Goal: Task Accomplishment & Management: Use online tool/utility

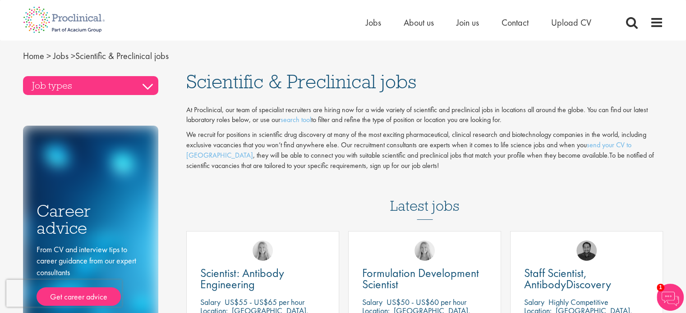
click at [145, 83] on h3 "Job types" at bounding box center [90, 85] width 135 height 19
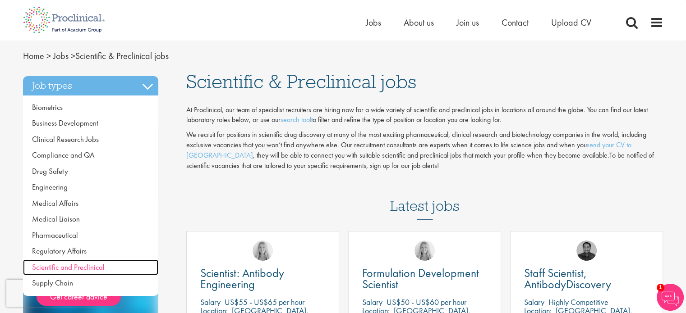
click at [73, 265] on span "Scientific and Preclinical" at bounding box center [68, 267] width 73 height 10
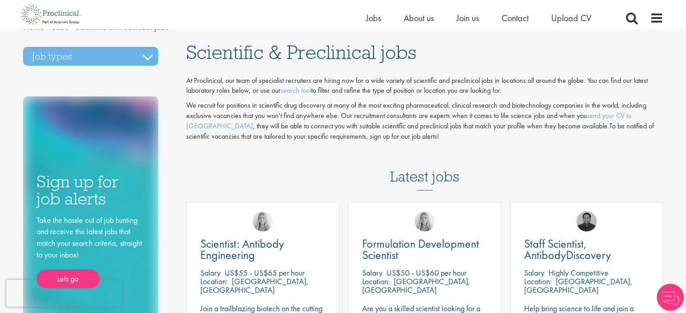
scroll to position [25, 0]
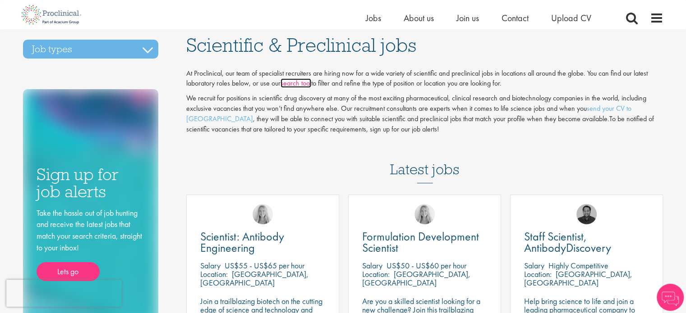
click at [305, 83] on link "search tool" at bounding box center [295, 82] width 31 height 9
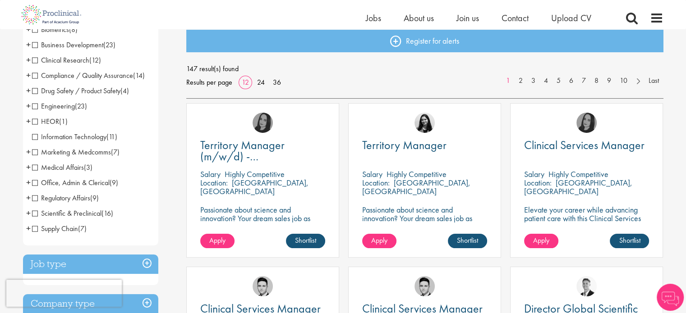
scroll to position [101, 0]
click at [86, 212] on span "Scientific & Preclinical" at bounding box center [66, 212] width 69 height 9
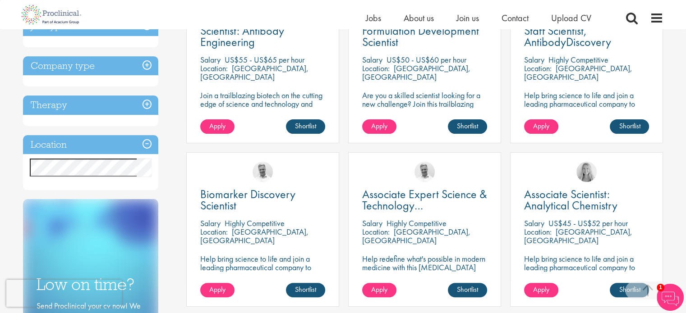
scroll to position [215, 0]
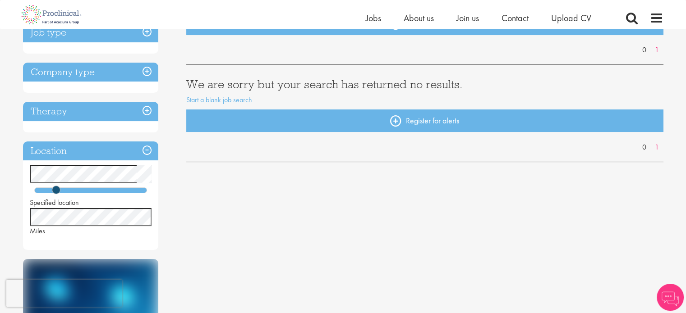
scroll to position [118, 0]
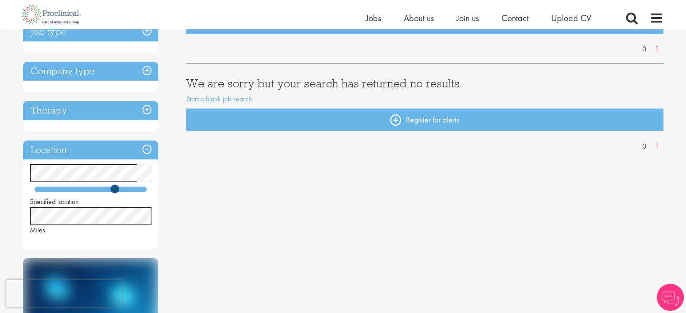
drag, startPoint x: 68, startPoint y: 188, endPoint x: 115, endPoint y: 188, distance: 46.9
click at [115, 188] on div at bounding box center [90, 190] width 113 height 6
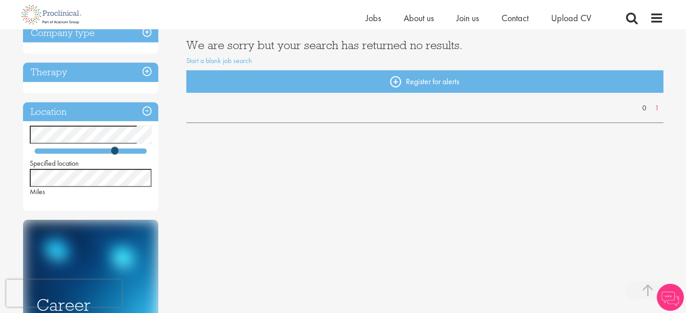
scroll to position [162, 0]
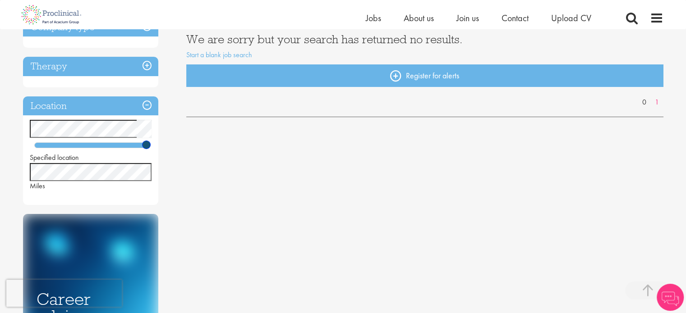
drag, startPoint x: 114, startPoint y: 142, endPoint x: 179, endPoint y: 153, distance: 65.4
click at [179, 153] on div "Discipline Job type Company type Therapy Location Specified location Miles Care…" at bounding box center [98, 192] width 164 height 516
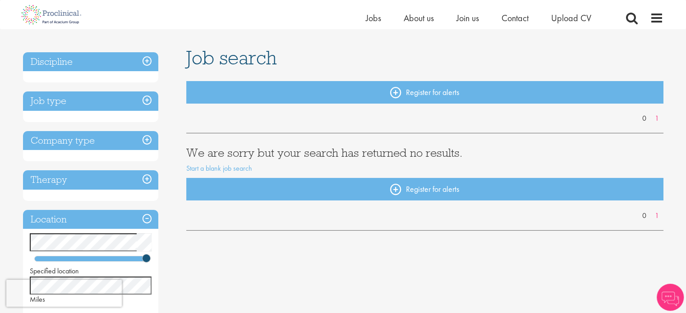
scroll to position [45, 0]
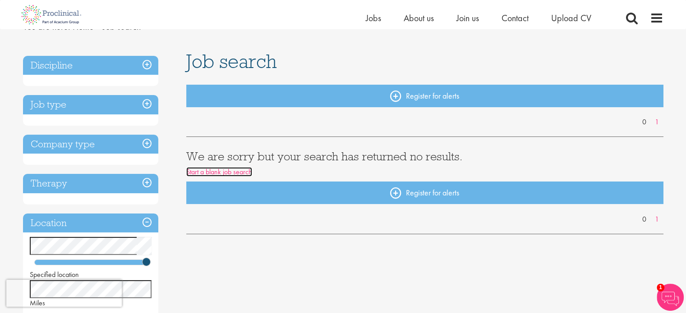
click at [221, 173] on link "Start a blank job search" at bounding box center [219, 171] width 66 height 9
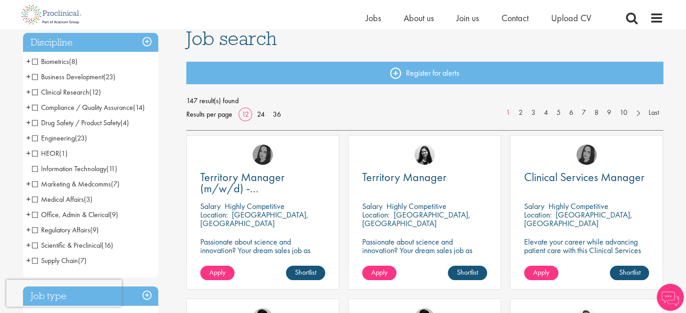
scroll to position [74, 0]
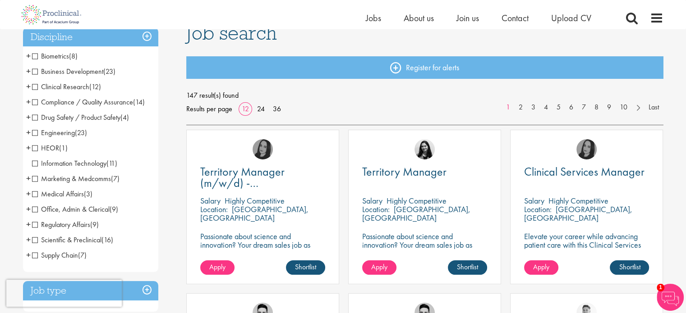
click at [78, 244] on span "Scientific & Preclinical" at bounding box center [66, 239] width 69 height 9
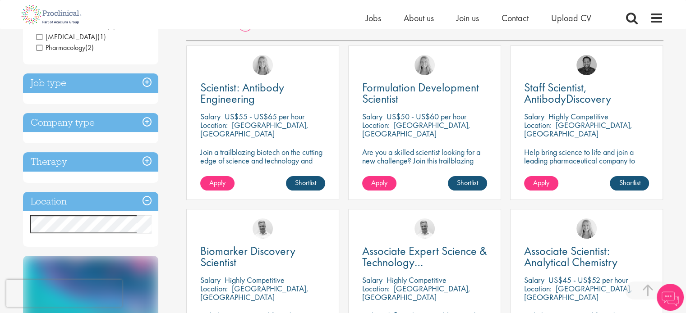
scroll to position [157, 0]
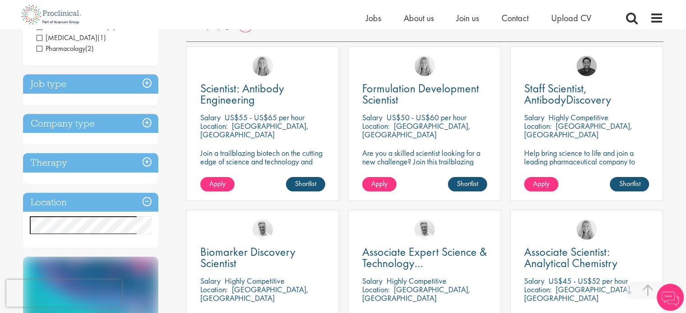
click at [116, 81] on h3 "Job type" at bounding box center [90, 83] width 135 height 19
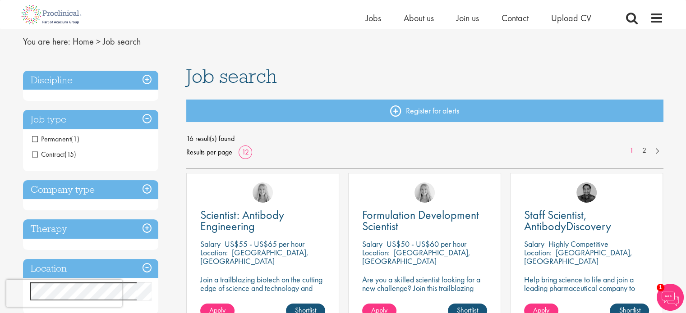
scroll to position [25, 0]
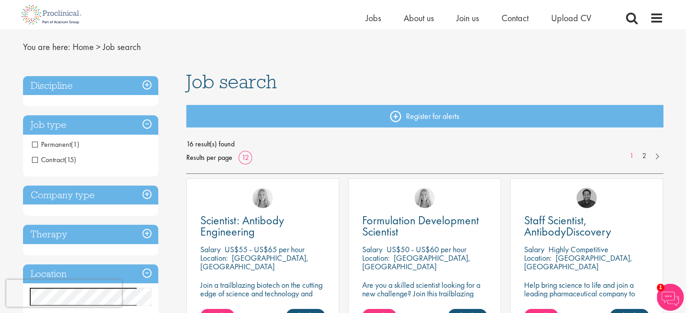
click at [55, 141] on span "Permanent" at bounding box center [51, 144] width 39 height 9
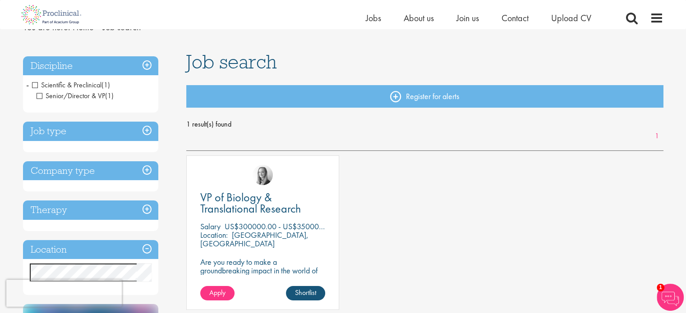
scroll to position [43, 0]
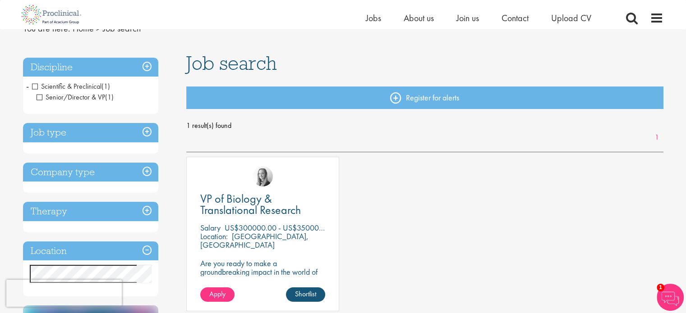
click at [138, 66] on h3 "Discipline" at bounding box center [90, 67] width 135 height 19
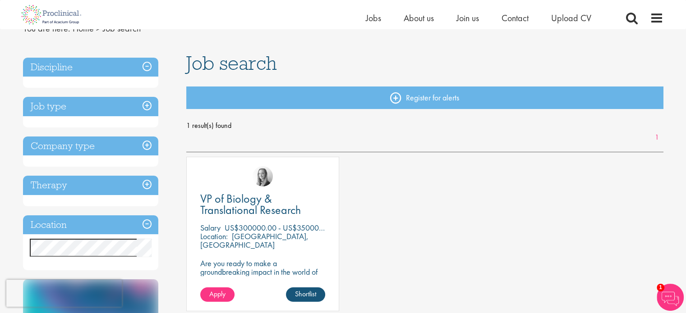
click at [48, 67] on h3 "Discipline" at bounding box center [90, 67] width 135 height 19
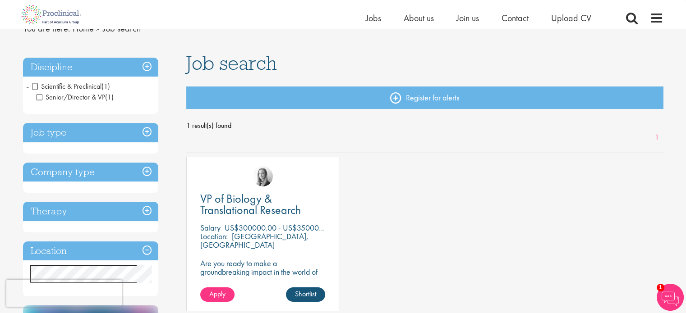
click at [37, 83] on span "Scientific & Preclinical" at bounding box center [66, 86] width 69 height 9
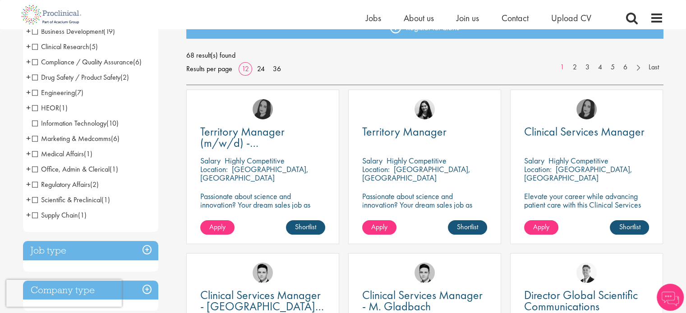
click at [146, 250] on h3 "Job type" at bounding box center [90, 250] width 135 height 19
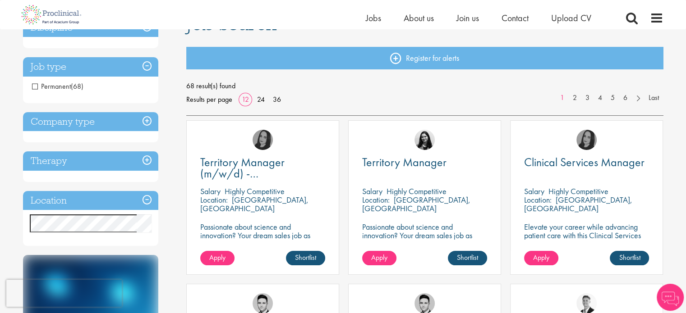
scroll to position [89, 0]
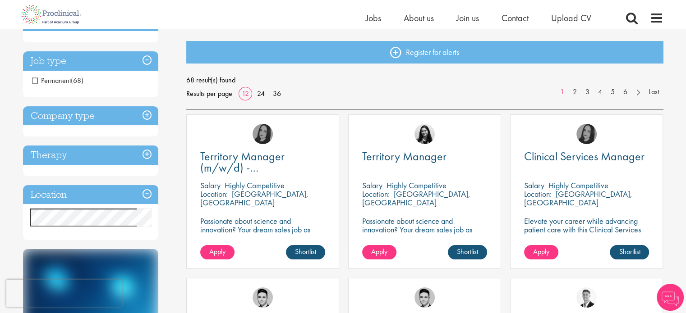
click at [128, 125] on h3 "Company type" at bounding box center [90, 115] width 135 height 19
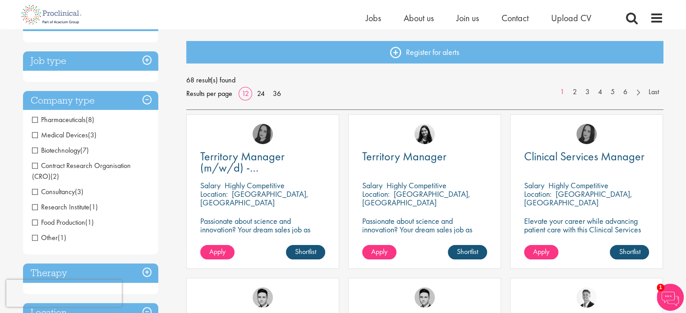
click at [115, 106] on h3 "Company type" at bounding box center [90, 100] width 135 height 19
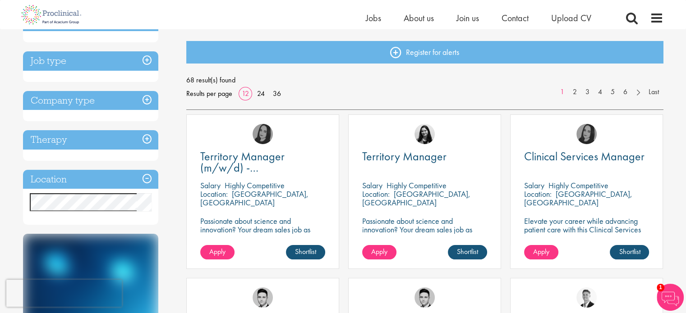
scroll to position [110, 0]
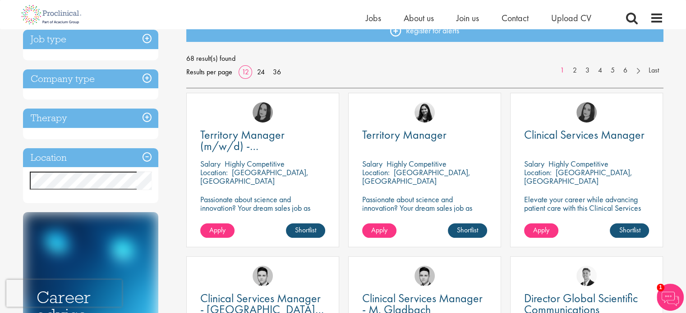
click at [119, 132] on div "Therapy Analgesics & Anaesthetics (7) Animal Health (1) Diabetes (1) Haematolog…" at bounding box center [90, 124] width 135 height 31
click at [112, 113] on h3 "Therapy" at bounding box center [90, 118] width 135 height 19
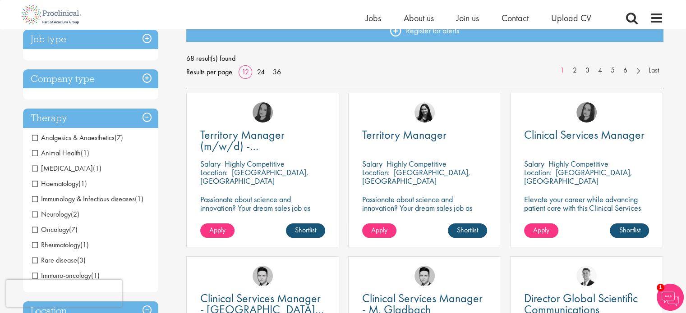
click at [56, 173] on li "Diabetes (1)" at bounding box center [90, 168] width 135 height 15
click at [38, 154] on span "Animal Health" at bounding box center [56, 152] width 49 height 9
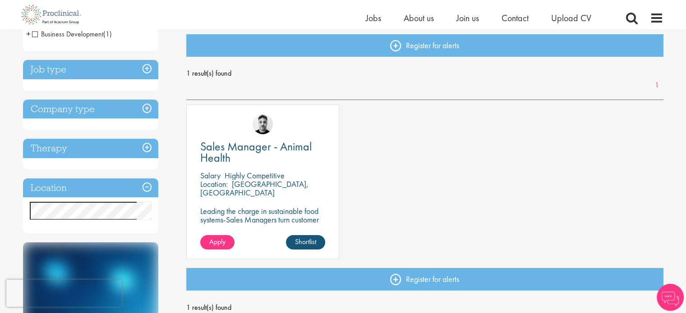
scroll to position [97, 0]
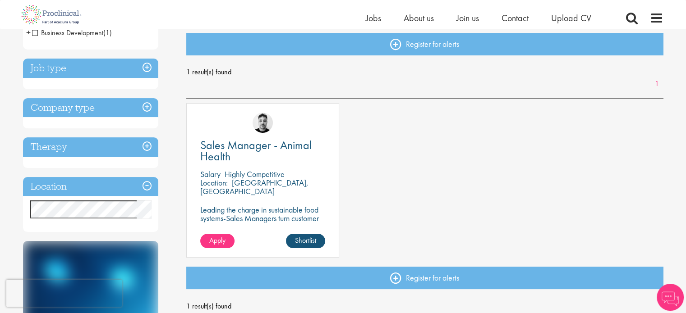
click at [108, 144] on h3 "Therapy" at bounding box center [90, 147] width 135 height 19
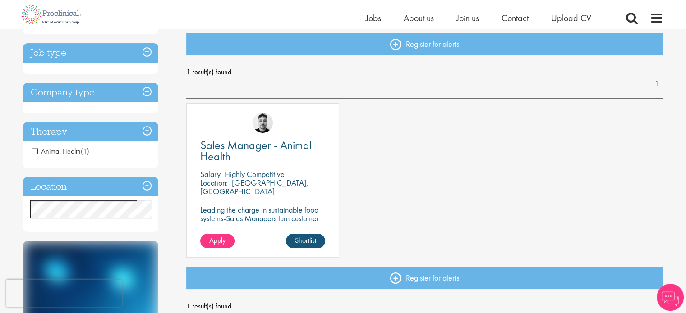
click at [47, 147] on span "Animal Health" at bounding box center [56, 151] width 49 height 9
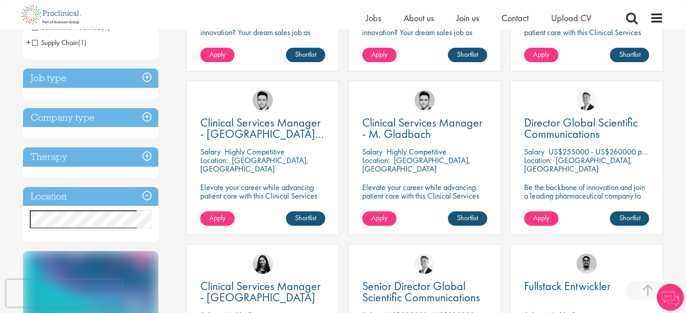
scroll to position [289, 0]
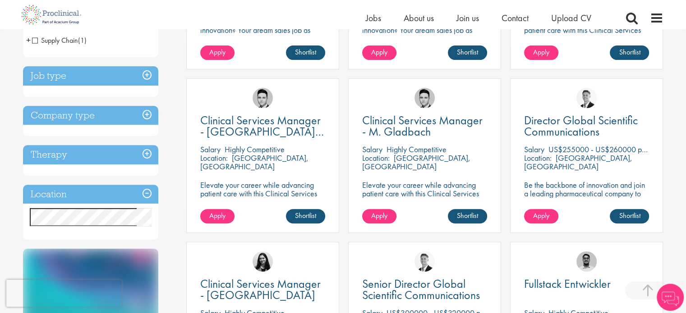
click at [122, 159] on h3 "Therapy" at bounding box center [90, 154] width 135 height 19
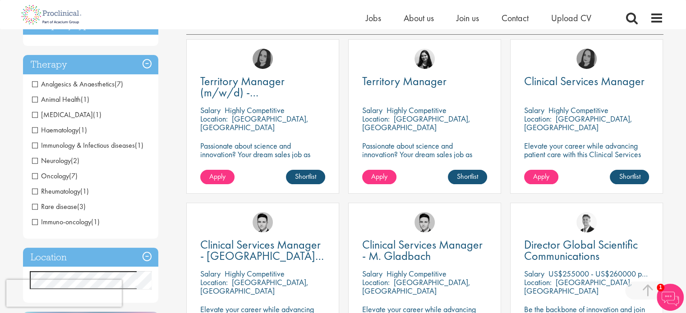
scroll to position [164, 0]
click at [57, 114] on span "Diabetes" at bounding box center [62, 114] width 61 height 9
